Goal: Check status: Check status

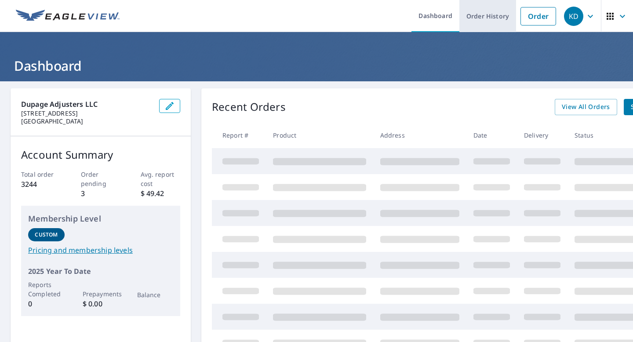
click at [487, 15] on link "Order History" at bounding box center [488, 16] width 57 height 32
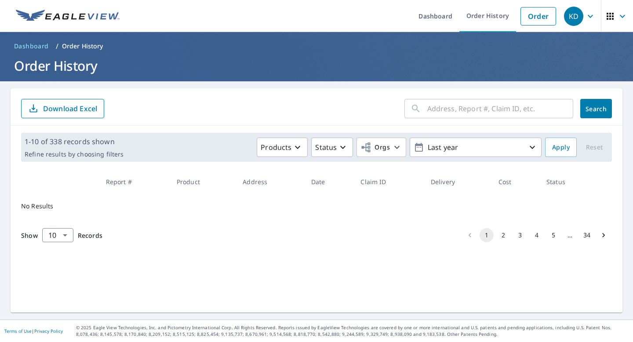
click at [438, 110] on input "text" at bounding box center [501, 108] width 146 height 25
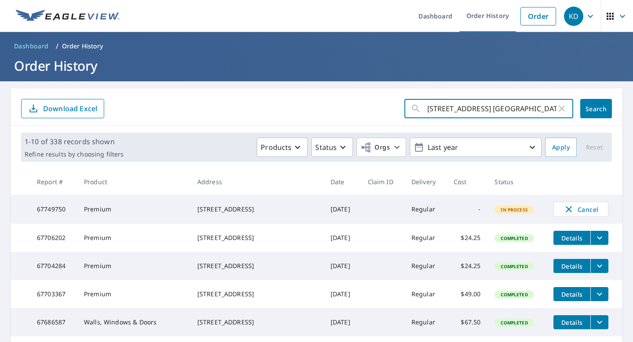
type input "[STREET_ADDRESS] [GEOGRAPHIC_DATA]"
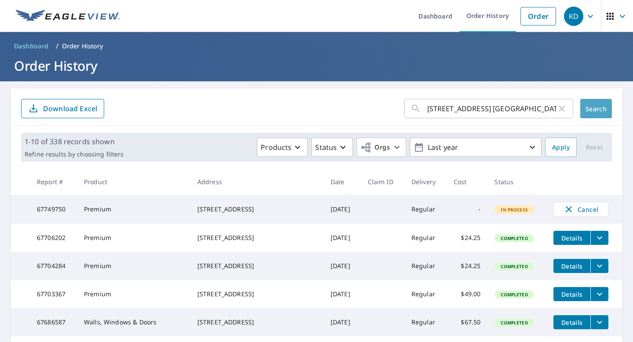
click at [602, 114] on button "Search" at bounding box center [597, 108] width 32 height 19
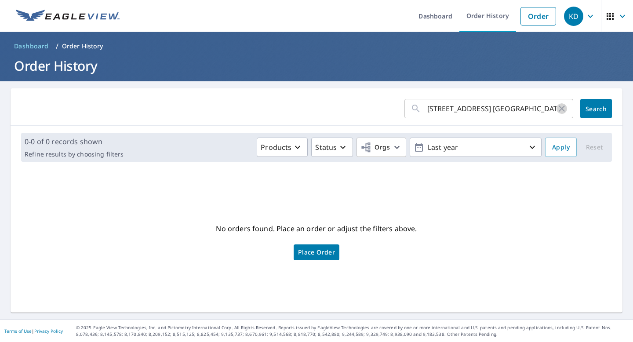
click at [565, 113] on icon "button" at bounding box center [562, 108] width 11 height 11
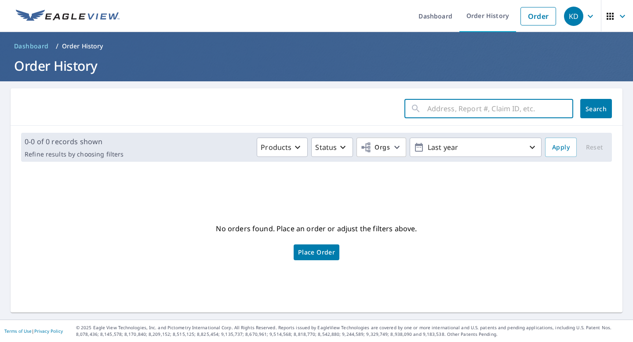
click at [450, 111] on input "text" at bounding box center [501, 108] width 146 height 25
type input "[STREET_ADDRESS][PERSON_NAME] [GEOGRAPHIC_DATA]"
click at [593, 112] on span "Search" at bounding box center [597, 109] width 18 height 8
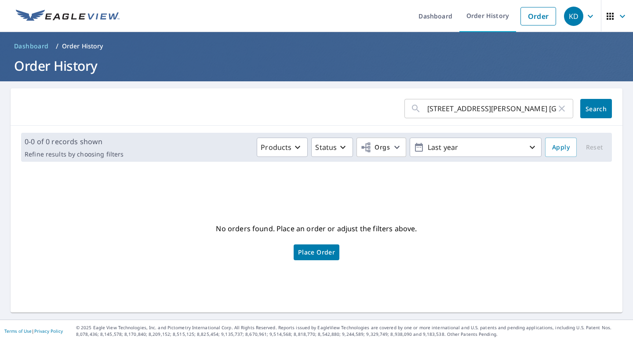
click at [444, 109] on input "[STREET_ADDRESS][PERSON_NAME] [GEOGRAPHIC_DATA]" at bounding box center [492, 108] width 129 height 25
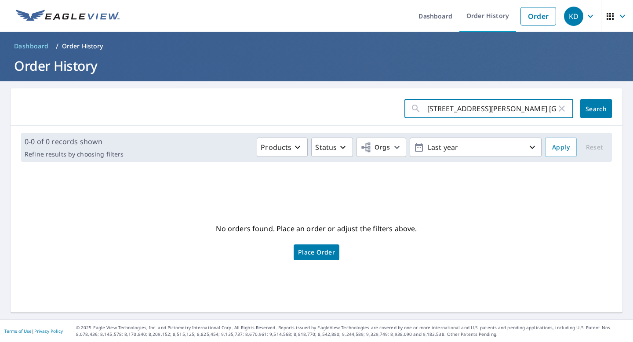
type input "[STREET_ADDRESS][PERSON_NAME] [GEOGRAPHIC_DATA]"
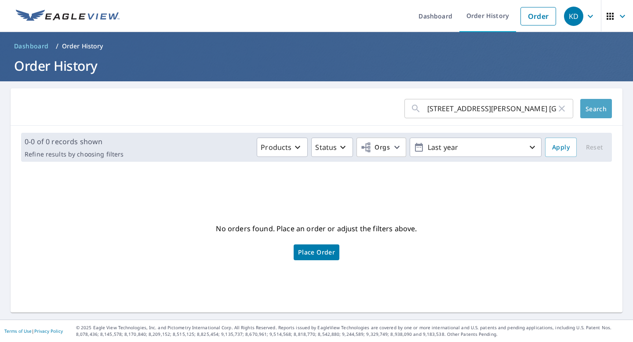
click at [605, 106] on span "Search" at bounding box center [597, 109] width 18 height 8
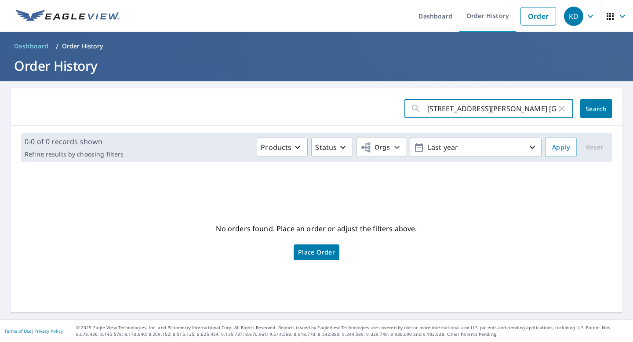
click at [443, 110] on input "[STREET_ADDRESS][PERSON_NAME] [GEOGRAPHIC_DATA]" at bounding box center [492, 108] width 129 height 25
type input "[STREET_ADDRESS][PERSON_NAME] [GEOGRAPHIC_DATA]"
click button "Search" at bounding box center [597, 108] width 32 height 19
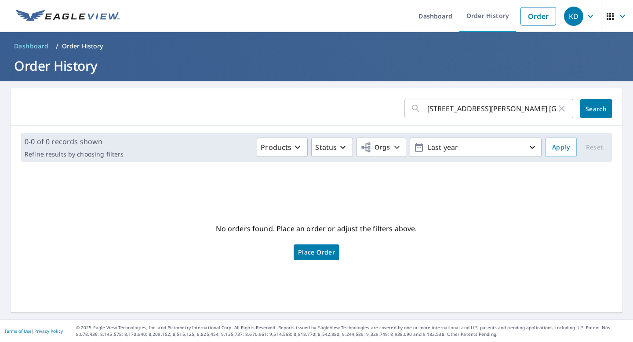
click at [480, 109] on input "[STREET_ADDRESS][PERSON_NAME] [GEOGRAPHIC_DATA]" at bounding box center [492, 108] width 129 height 25
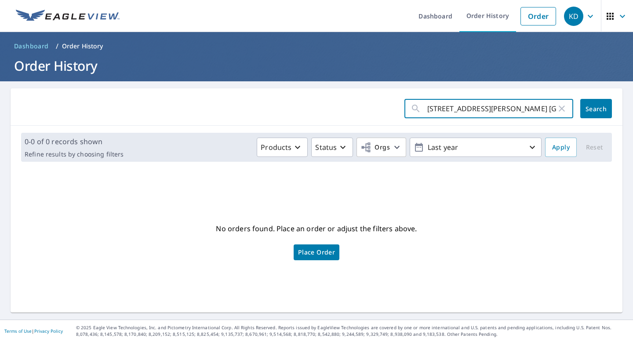
type input "[STREET_ADDRESS][PERSON_NAME] [GEOGRAPHIC_DATA]"
click button "Search" at bounding box center [597, 108] width 32 height 19
